Goal: Transaction & Acquisition: Obtain resource

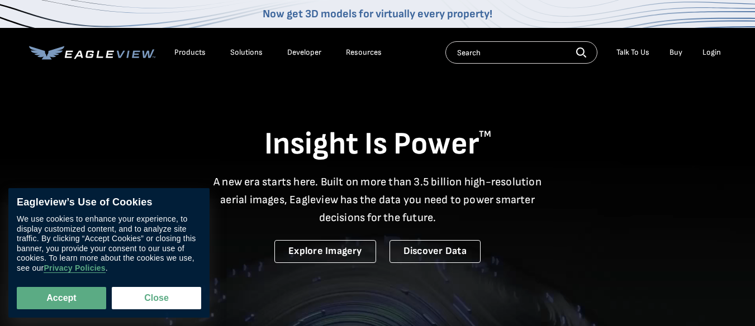
click at [716, 53] on div "Login" at bounding box center [711, 52] width 18 height 10
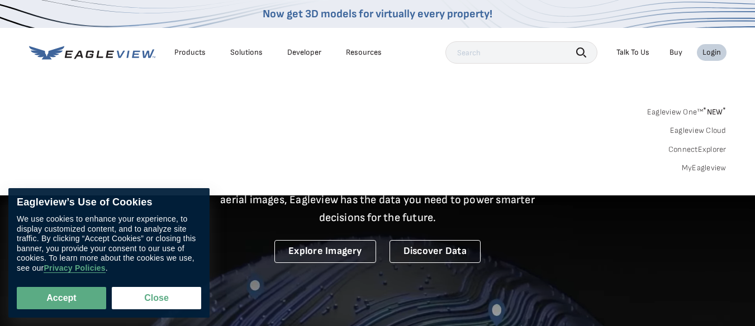
click at [717, 53] on div "Login" at bounding box center [711, 52] width 18 height 10
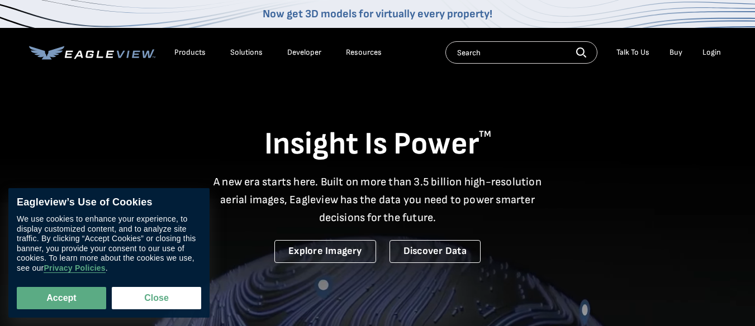
scroll to position [0, 5]
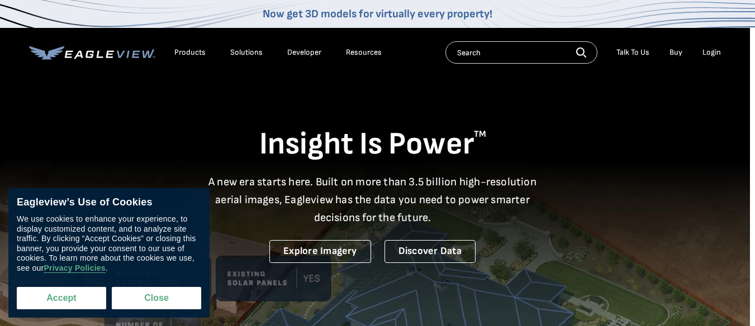
click at [66, 298] on button "Accept" at bounding box center [61, 298] width 89 height 22
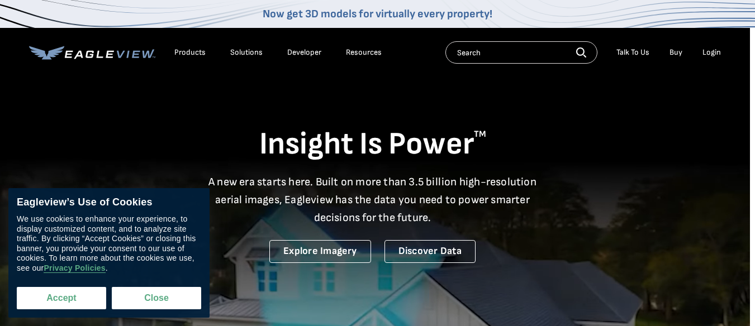
checkbox input "true"
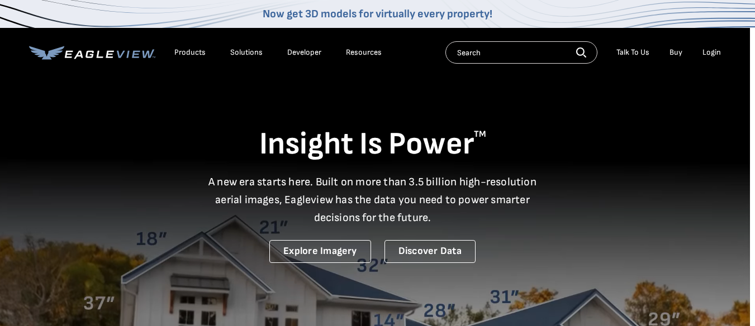
click at [709, 49] on div "Login" at bounding box center [711, 52] width 18 height 10
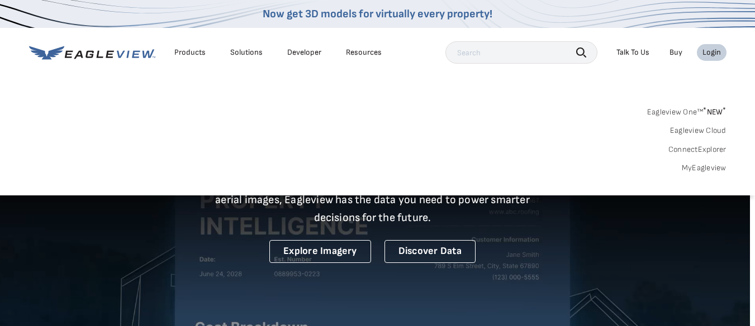
click at [709, 49] on div "Login" at bounding box center [711, 52] width 18 height 10
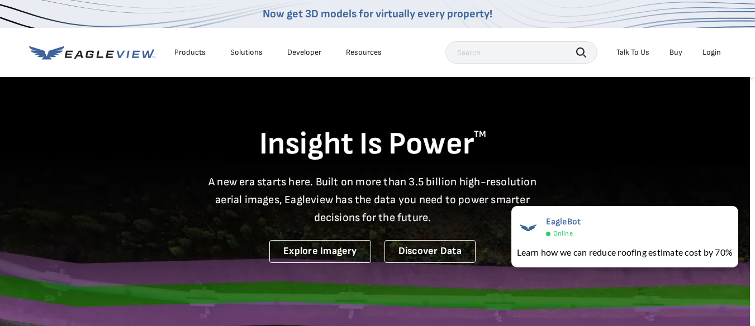
click at [709, 49] on div "Login" at bounding box center [711, 52] width 18 height 10
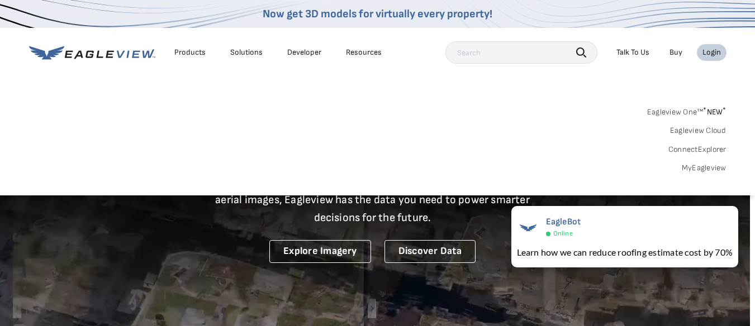
click at [687, 112] on link "Eagleview One™ * NEW *" at bounding box center [686, 110] width 79 height 13
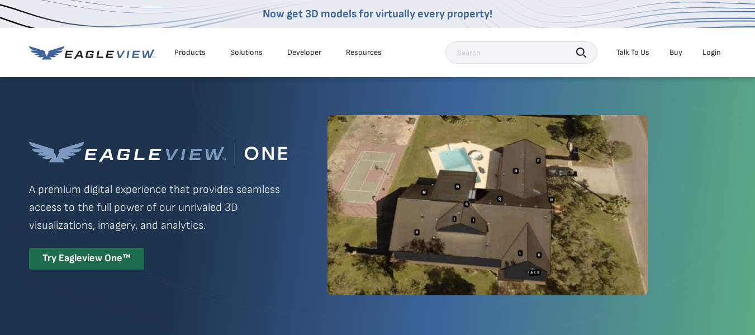
click at [708, 51] on div "Login" at bounding box center [711, 52] width 18 height 10
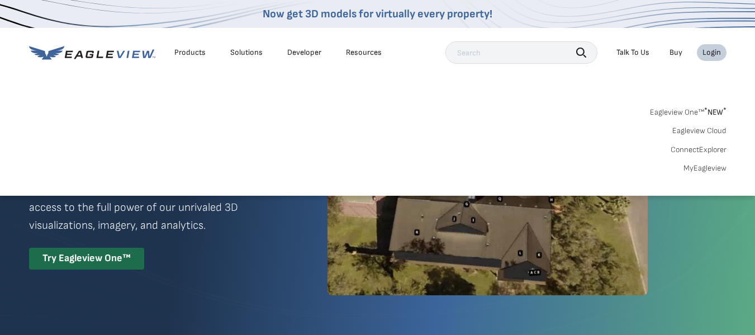
click at [187, 49] on div "Products" at bounding box center [189, 52] width 31 height 10
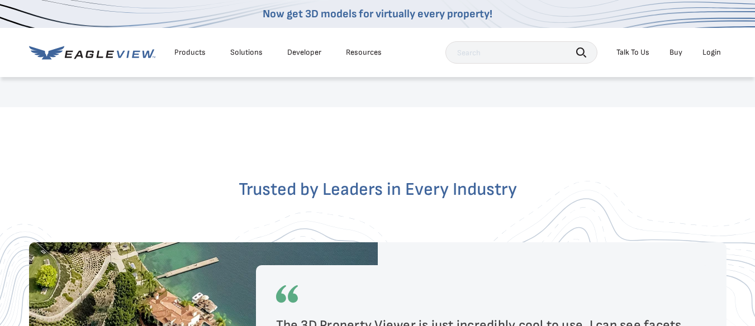
scroll to position [2100, 0]
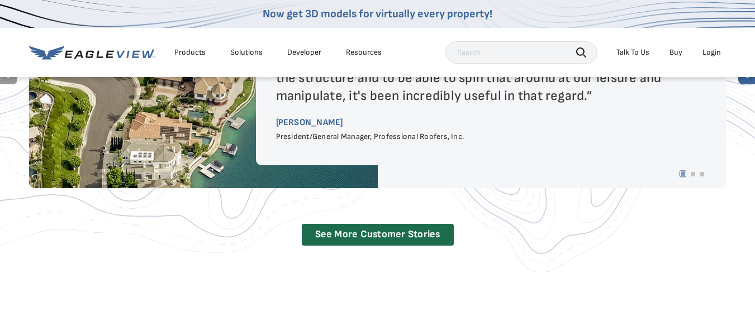
click at [710, 50] on div "Login" at bounding box center [711, 52] width 18 height 10
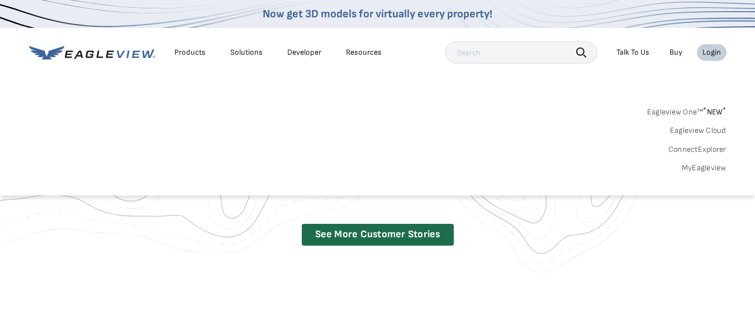
click at [710, 168] on link "MyEagleview" at bounding box center [704, 168] width 45 height 10
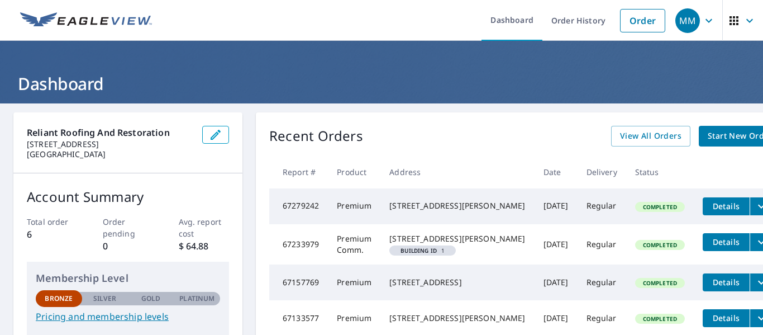
click at [710, 208] on span "Details" at bounding box center [727, 206] width 34 height 11
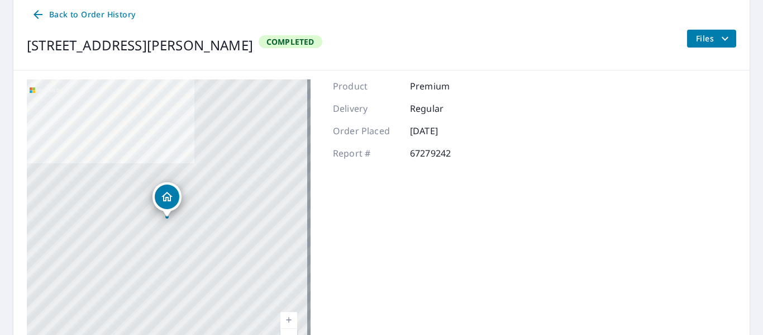
scroll to position [80, 0]
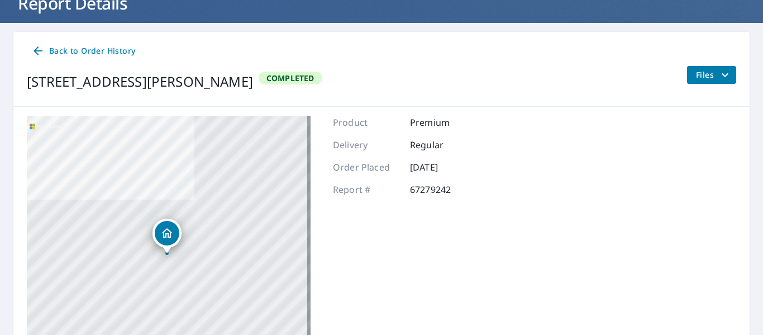
click at [722, 74] on icon "filesDropdownBtn-67279242" at bounding box center [725, 75] width 7 height 4
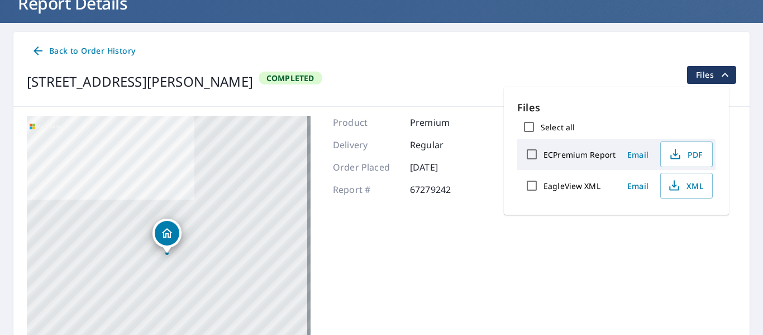
click at [526, 299] on div "2651 Russell Cave Rd Lexington, KY 40511 Aerial Road A standard road map Aerial…" at bounding box center [381, 255] width 736 height 297
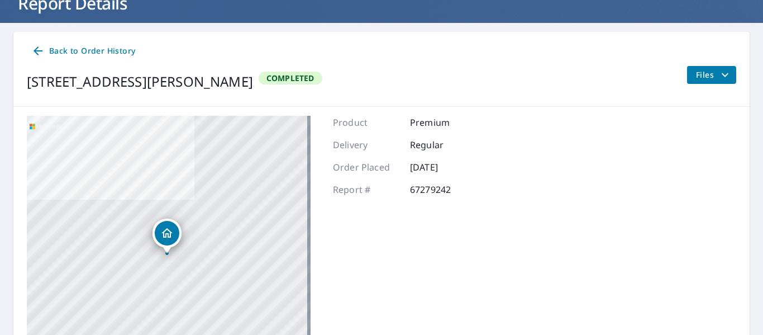
drag, startPoint x: 763, startPoint y: 224, endPoint x: 664, endPoint y: 264, distance: 106.5
click at [664, 264] on div "2651 Russell Cave Rd Lexington, KY 40511 Aerial Road A standard road map Aerial…" at bounding box center [381, 255] width 736 height 297
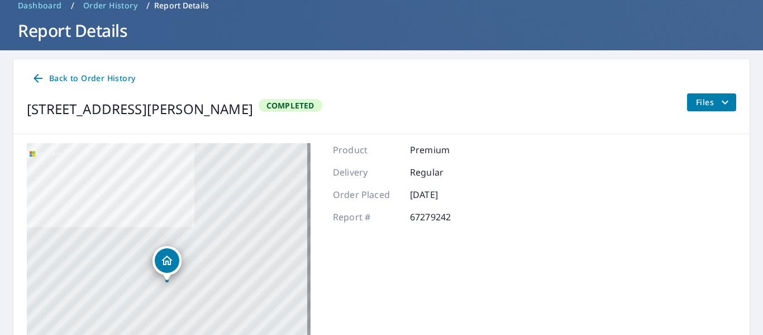
scroll to position [58, 0]
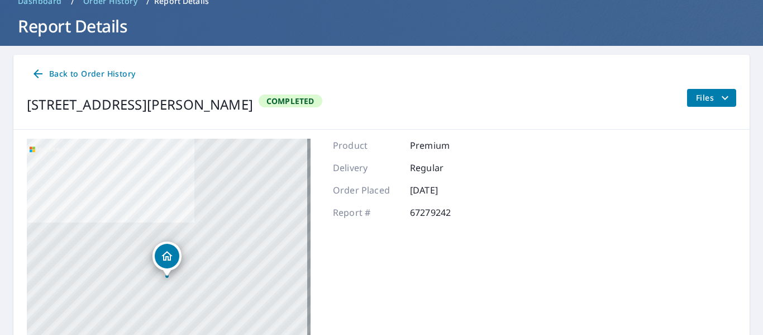
click at [77, 68] on span "Back to Order History" at bounding box center [83, 74] width 104 height 14
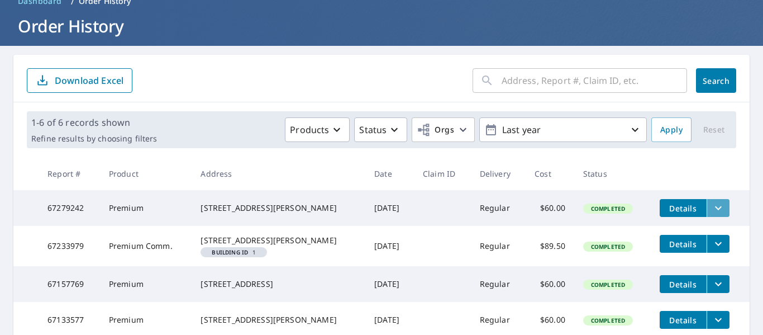
click at [712, 212] on icon "filesDropdownBtn-67279242" at bounding box center [718, 207] width 13 height 13
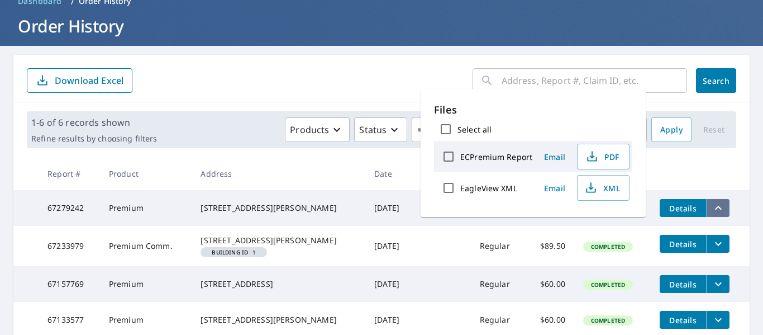
click at [712, 212] on icon "filesDropdownBtn-67279242" at bounding box center [718, 207] width 13 height 13
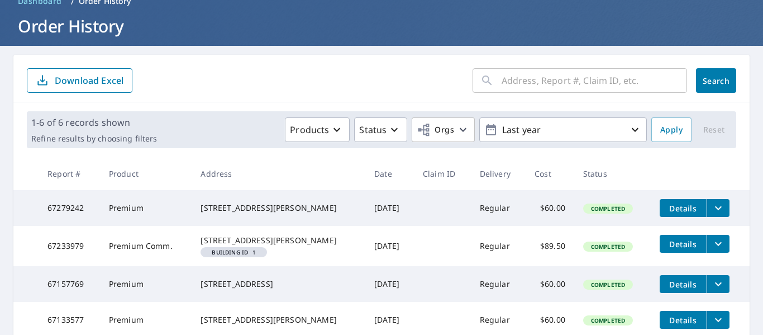
click at [670, 210] on span "Details" at bounding box center [683, 208] width 34 height 11
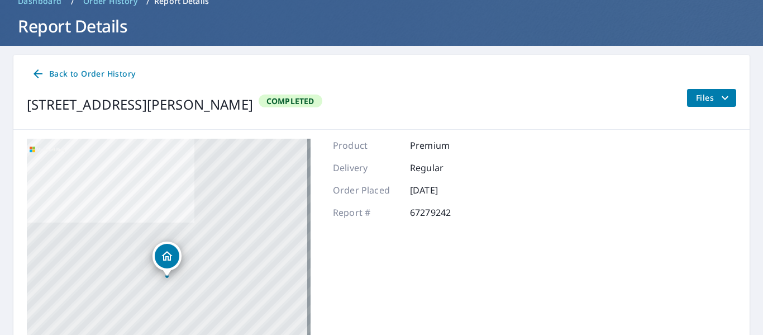
drag, startPoint x: 718, startPoint y: 99, endPoint x: 732, endPoint y: 192, distance: 94.3
click at [732, 192] on div "2651 Russell Cave Rd Lexington, KY 40511 Aerial Road A standard road map Aerial…" at bounding box center [381, 278] width 736 height 297
click at [696, 92] on span "Files" at bounding box center [714, 97] width 36 height 13
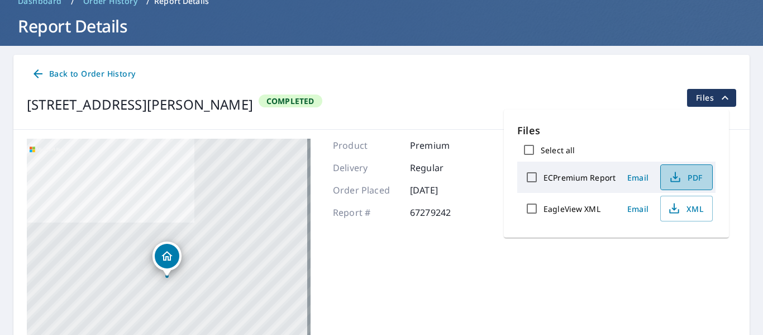
click at [693, 176] on span "PDF" at bounding box center [686, 176] width 36 height 13
